Goal: Transaction & Acquisition: Obtain resource

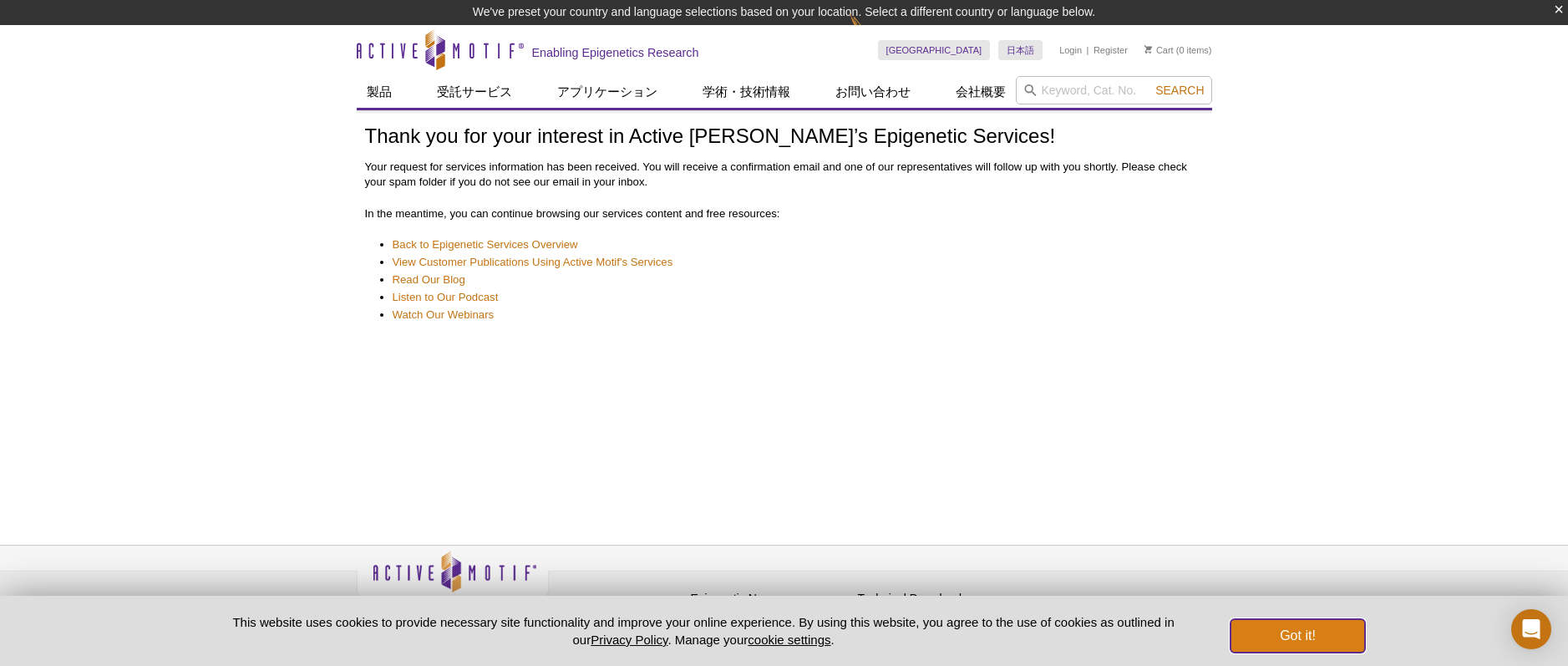
click at [1291, 634] on button "Got it!" at bounding box center [1297, 636] width 134 height 33
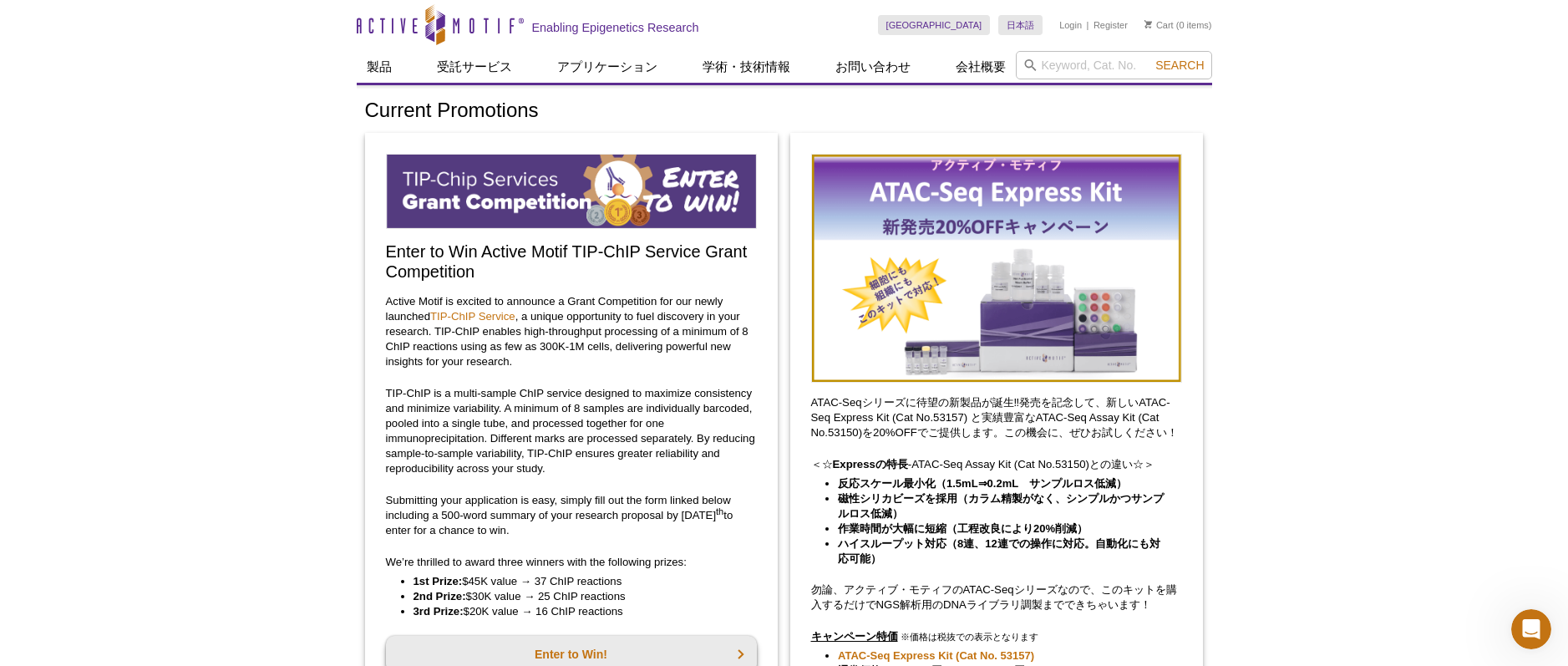
click at [506, 185] on img at bounding box center [571, 191] width 371 height 76
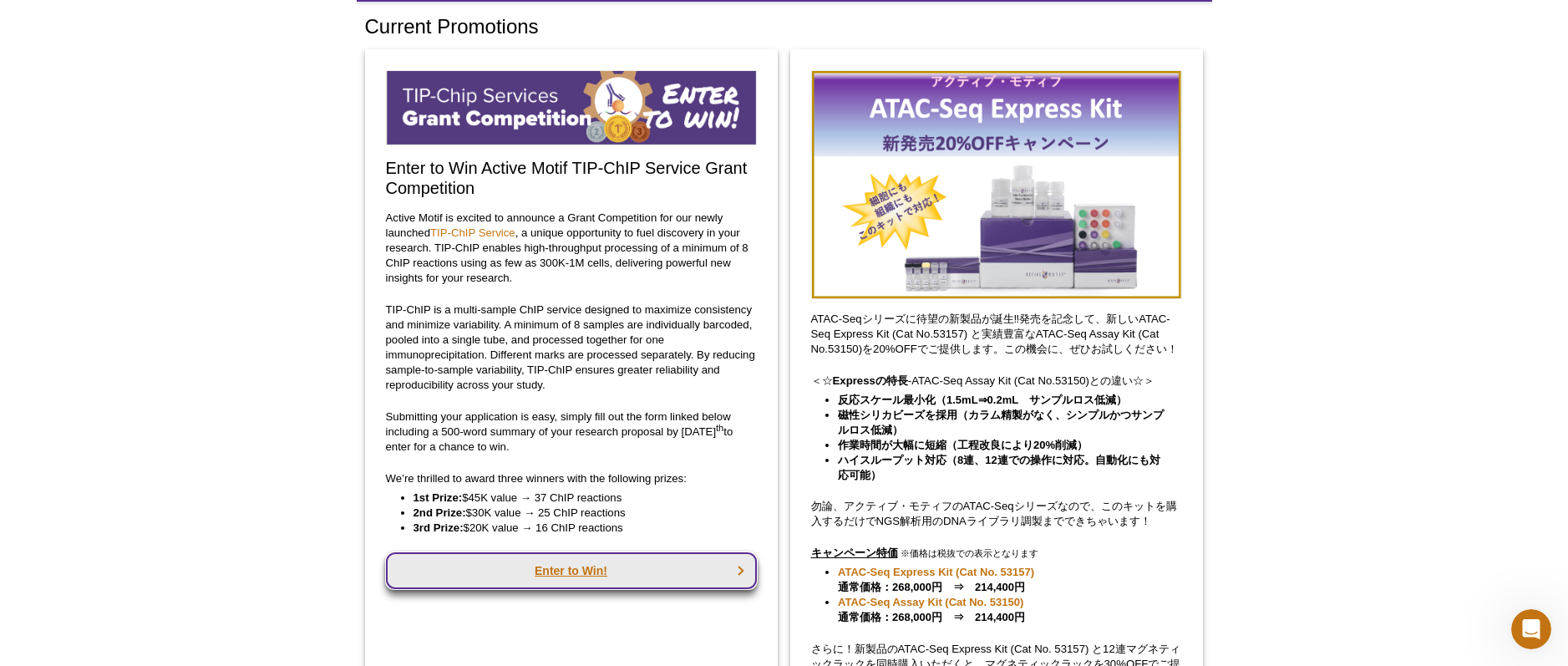
click at [635, 581] on link "Enter to Win!" at bounding box center [571, 570] width 371 height 36
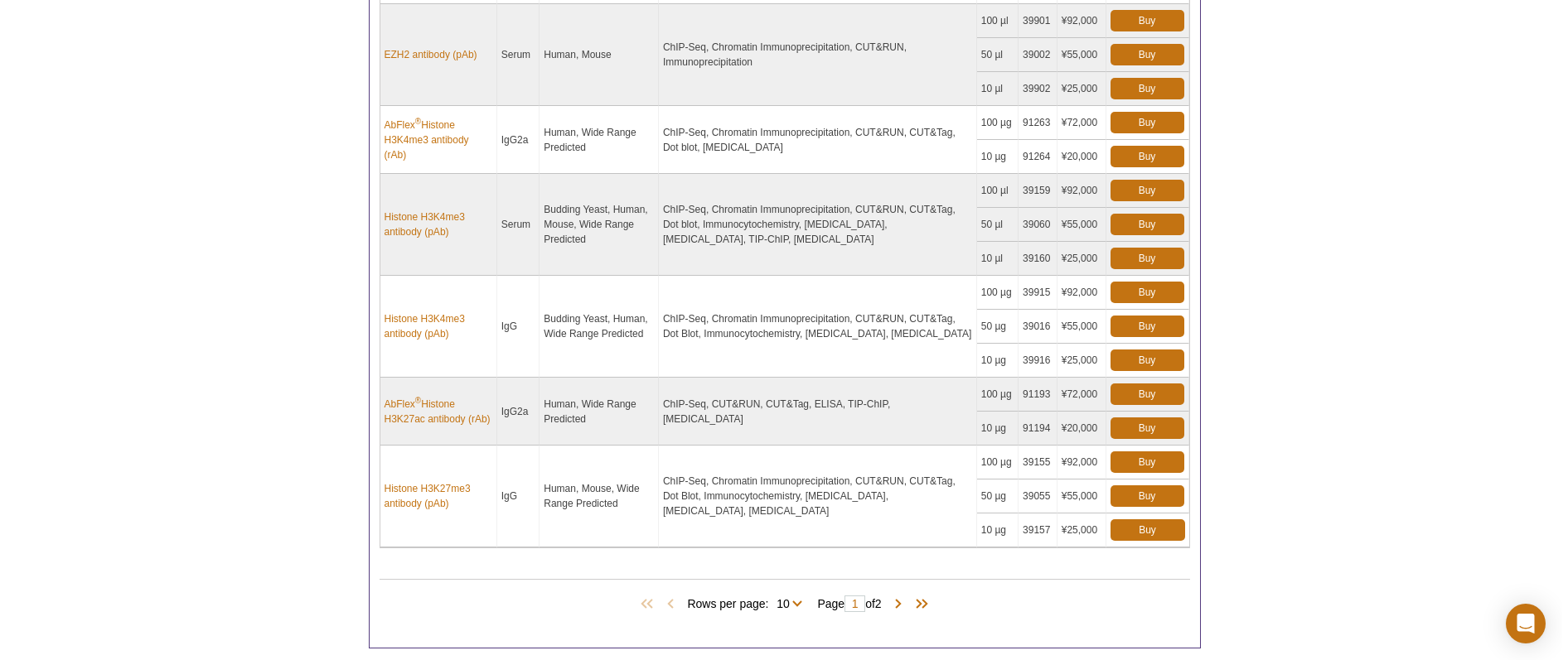
scroll to position [1269, 0]
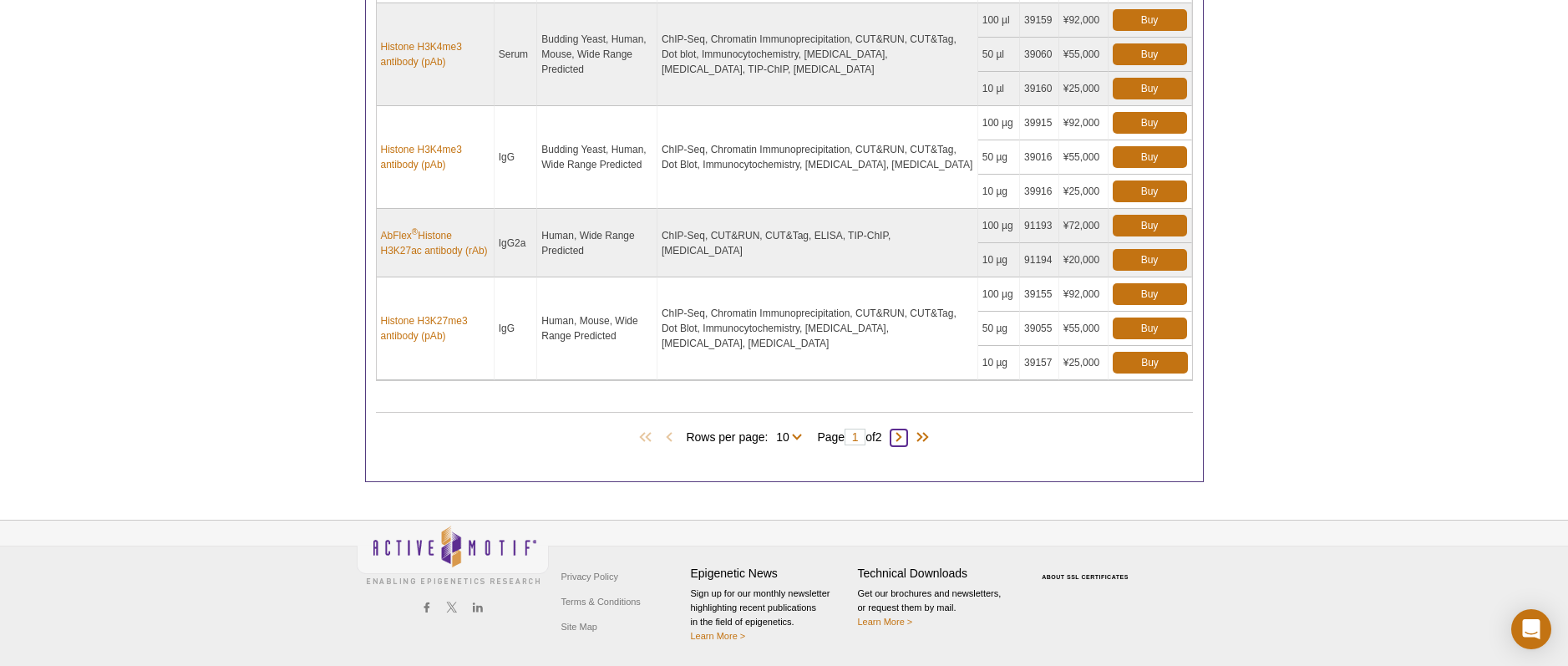
click at [903, 432] on span at bounding box center [899, 438] width 16 height 16
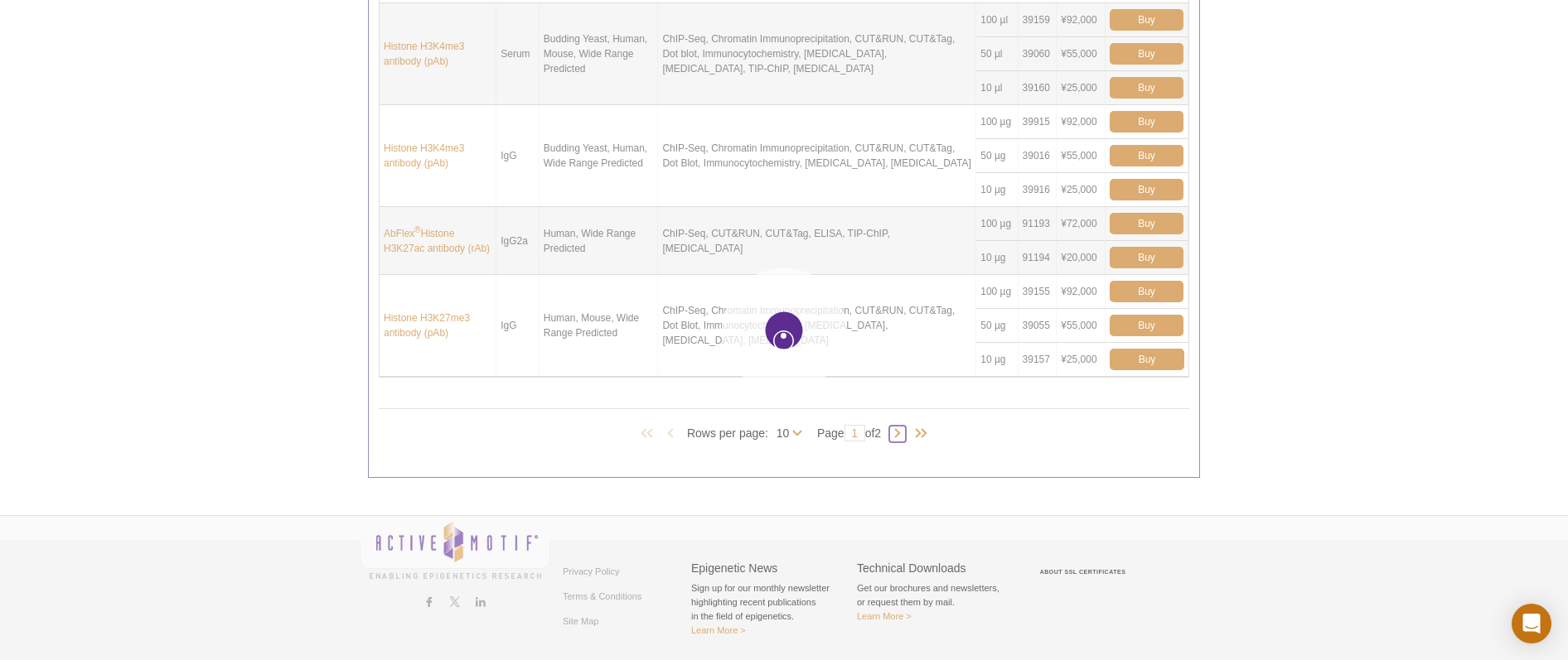
type input "2"
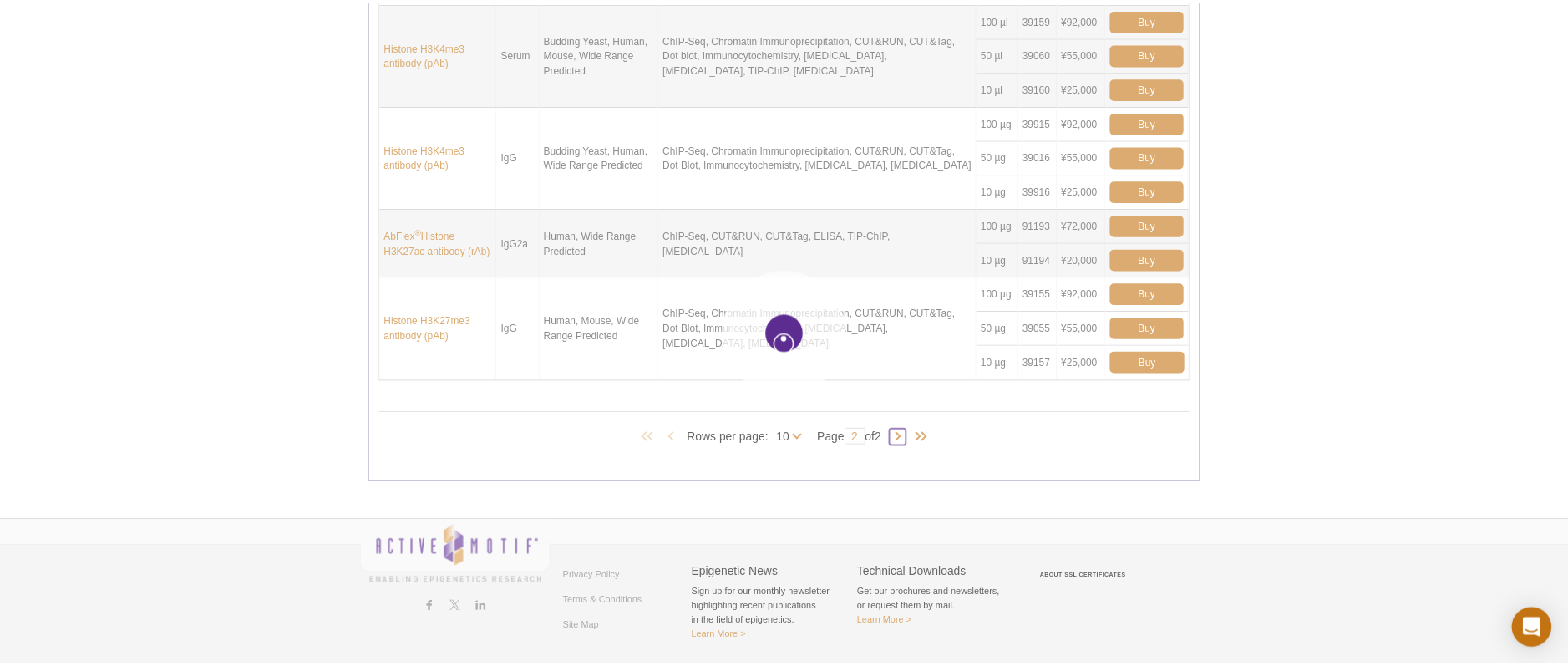
scroll to position [801, 0]
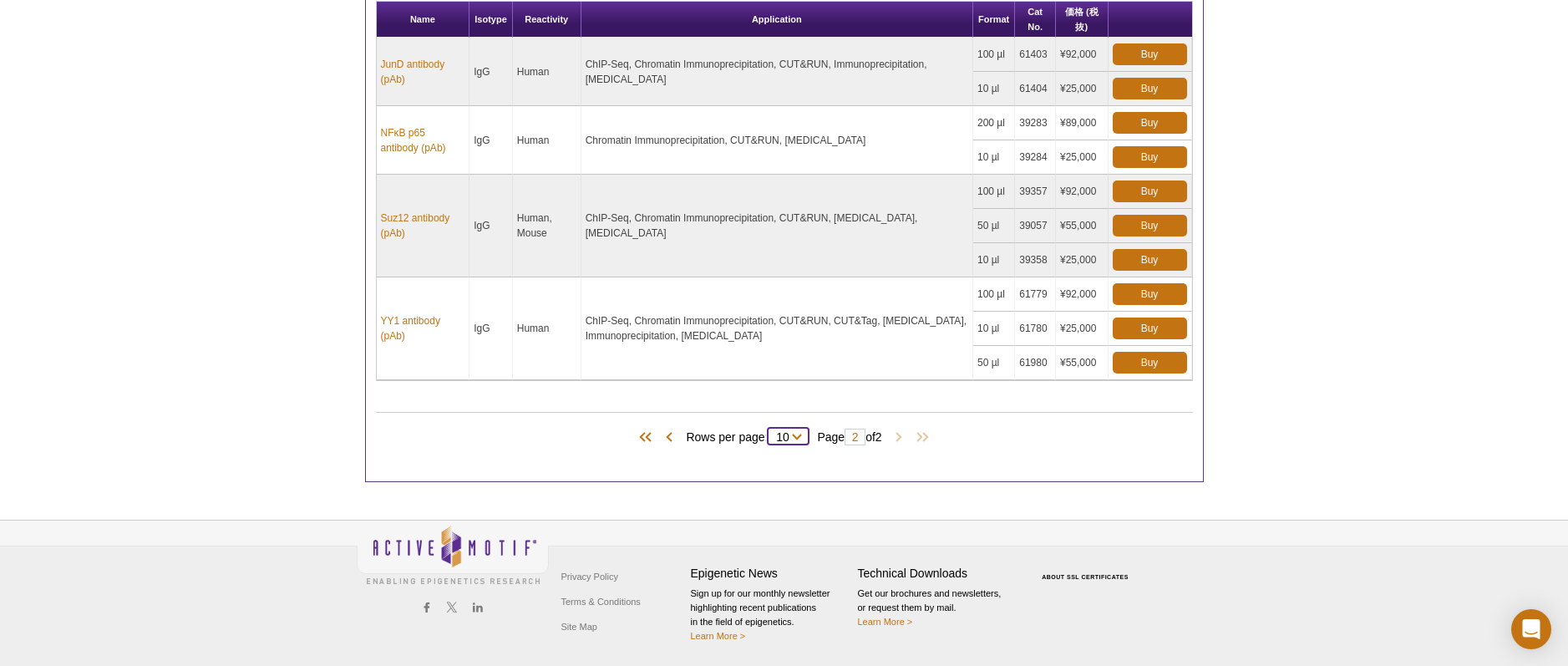
click at [774, 438] on select "10 All" at bounding box center [782, 439] width 30 height 15
select select "14"
click at [771, 432] on select "10 All" at bounding box center [782, 439] width 30 height 15
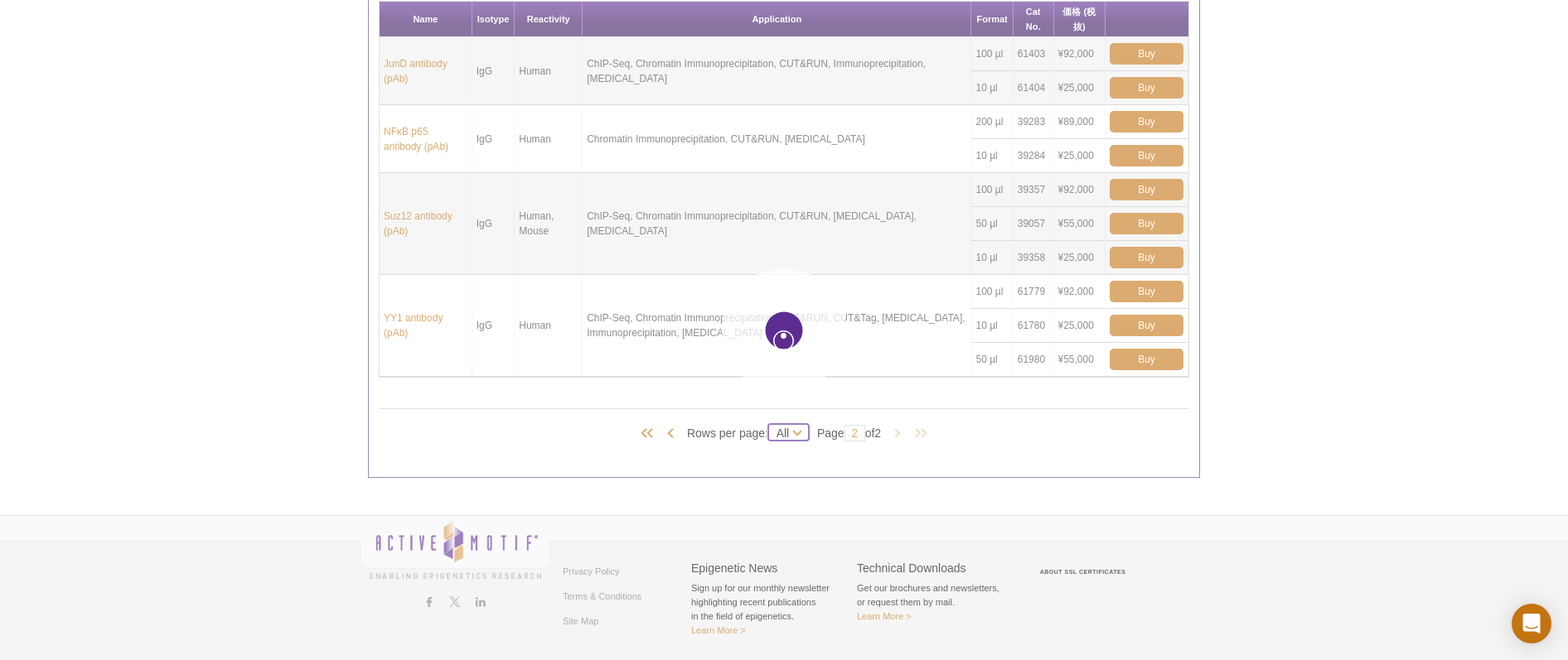
select select "14"
type input "1"
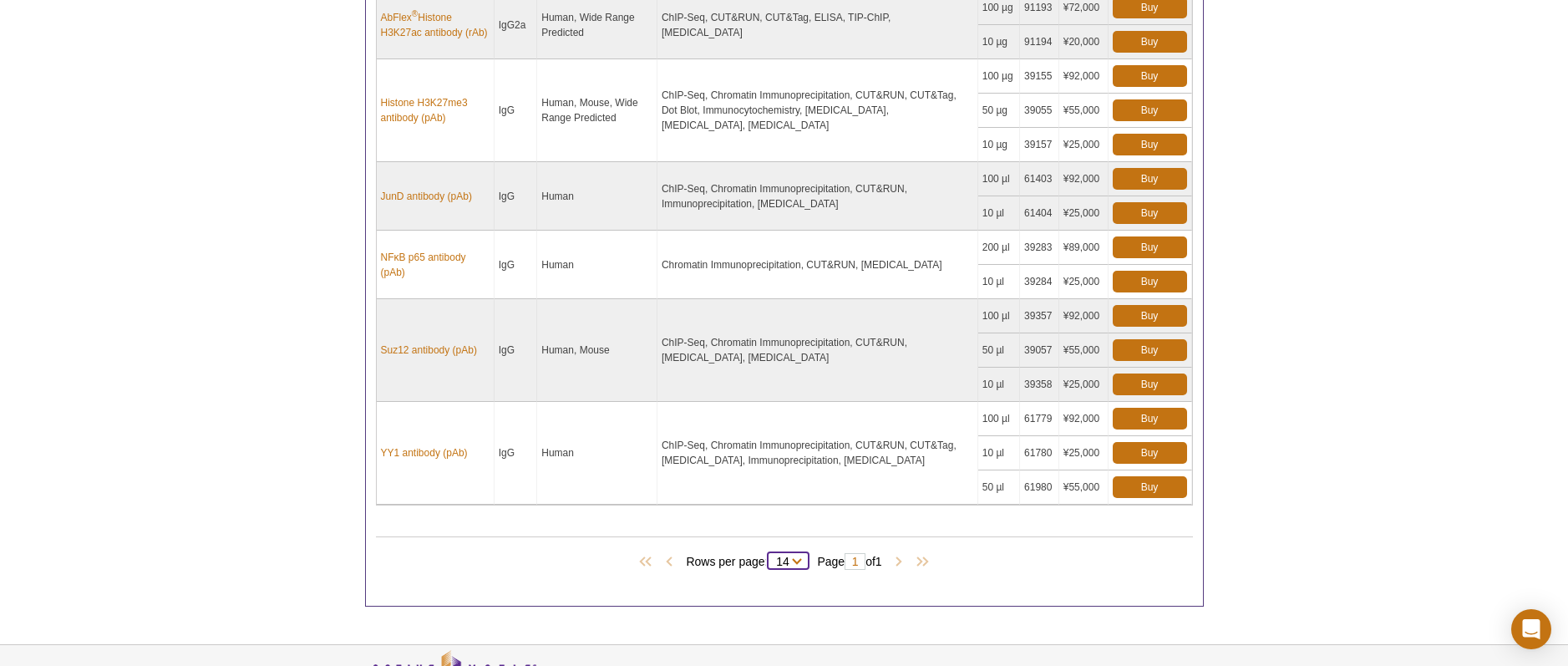
scroll to position [1624, 0]
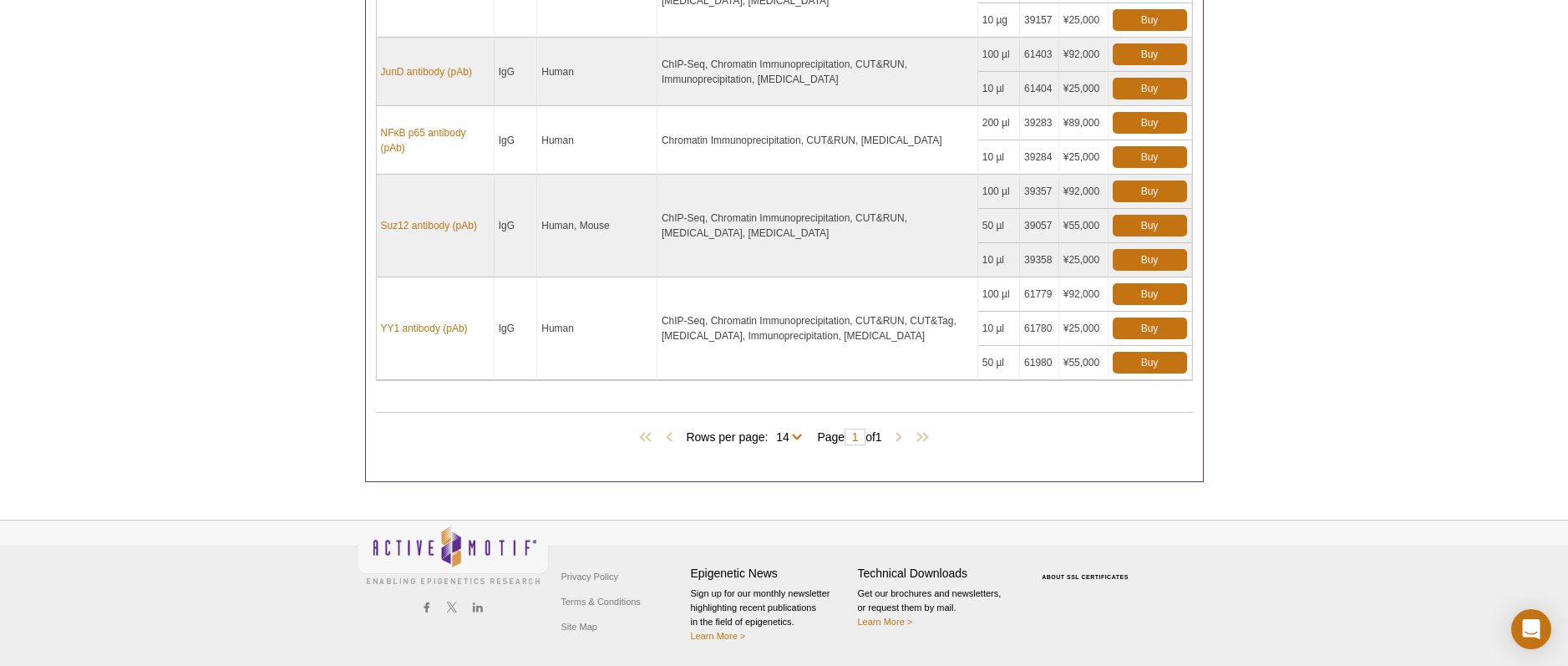
click at [800, 437] on span "Rows per page: 10 All 14" at bounding box center [747, 436] width 122 height 16
click at [898, 437] on span at bounding box center [899, 438] width 16 height 16
click at [661, 431] on span at bounding box center [669, 438] width 16 height 16
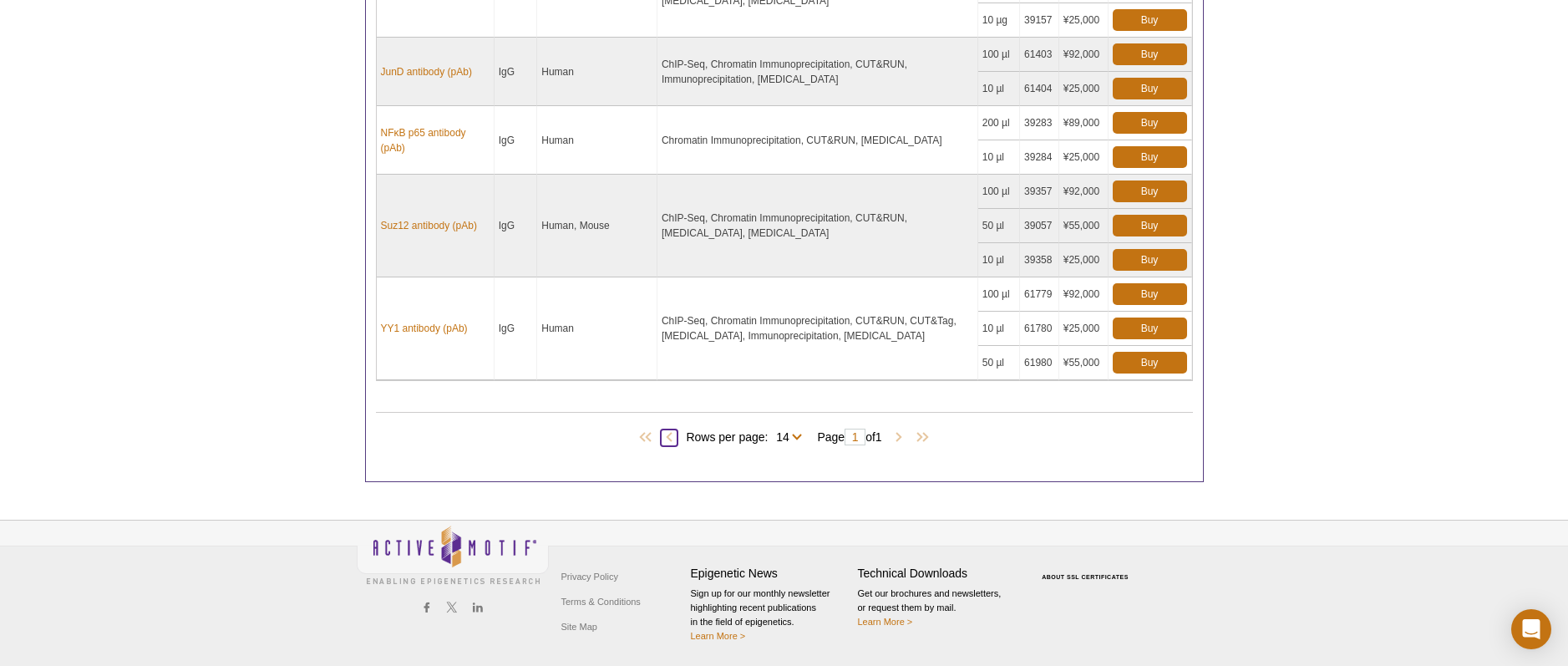
click at [661, 431] on span at bounding box center [669, 438] width 16 height 16
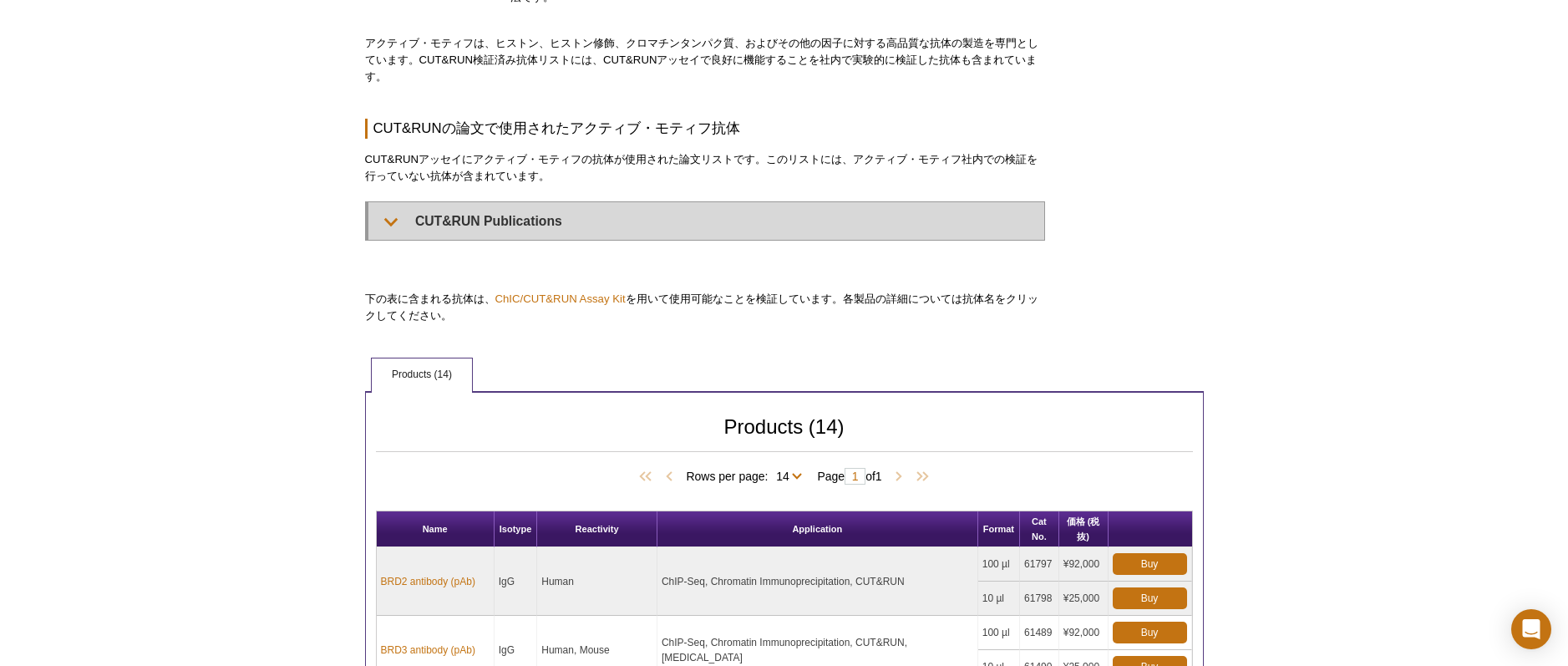
scroll to position [0, 0]
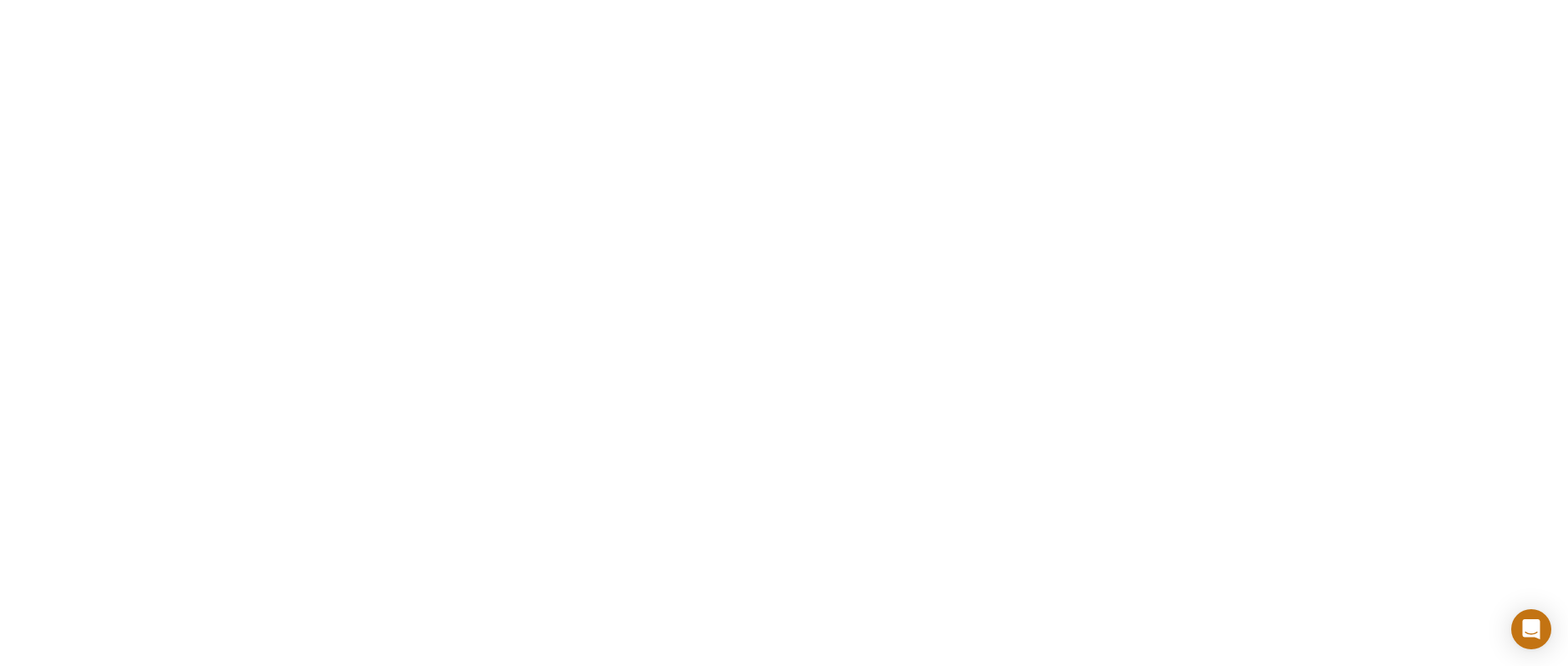
scroll to position [334, 0]
